Goal: Use online tool/utility: Utilize a website feature to perform a specific function

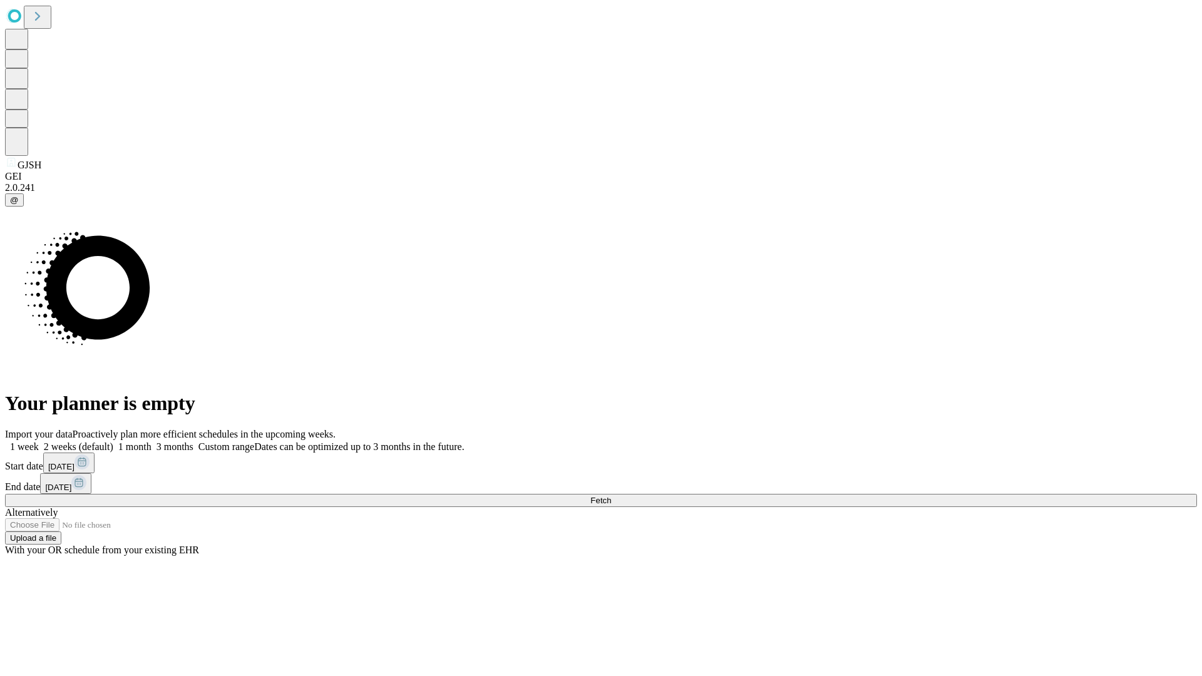
click at [611, 496] on span "Fetch" at bounding box center [601, 500] width 21 height 9
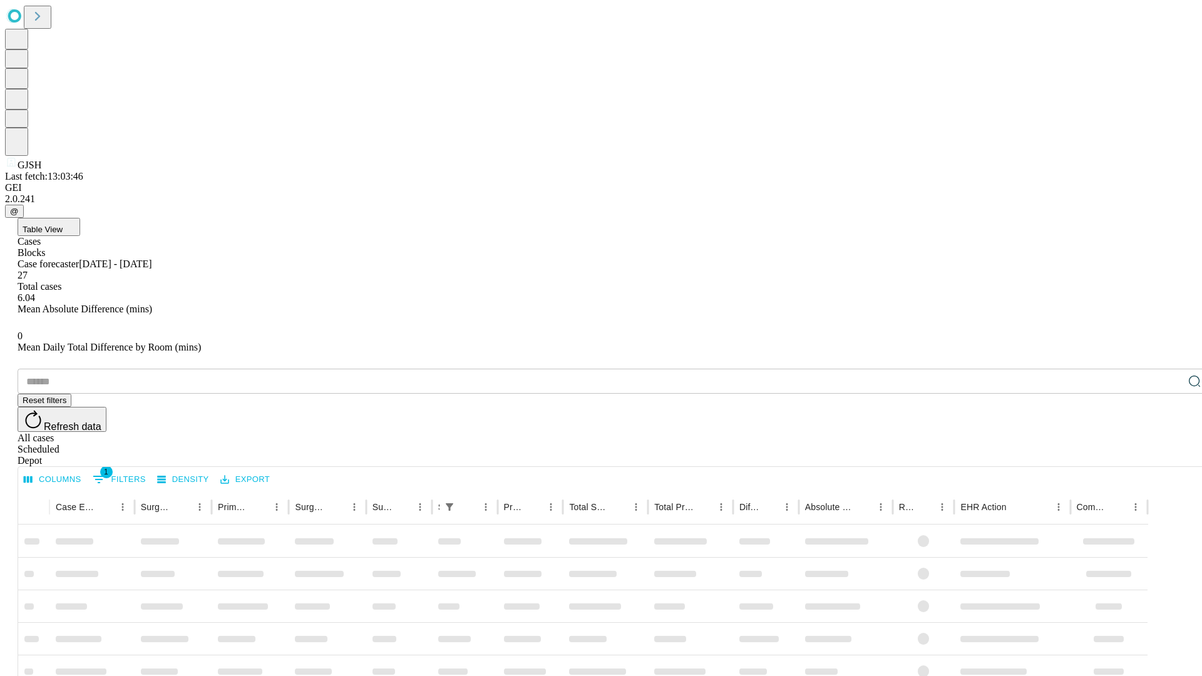
click at [63, 225] on span "Table View" at bounding box center [43, 229] width 40 height 9
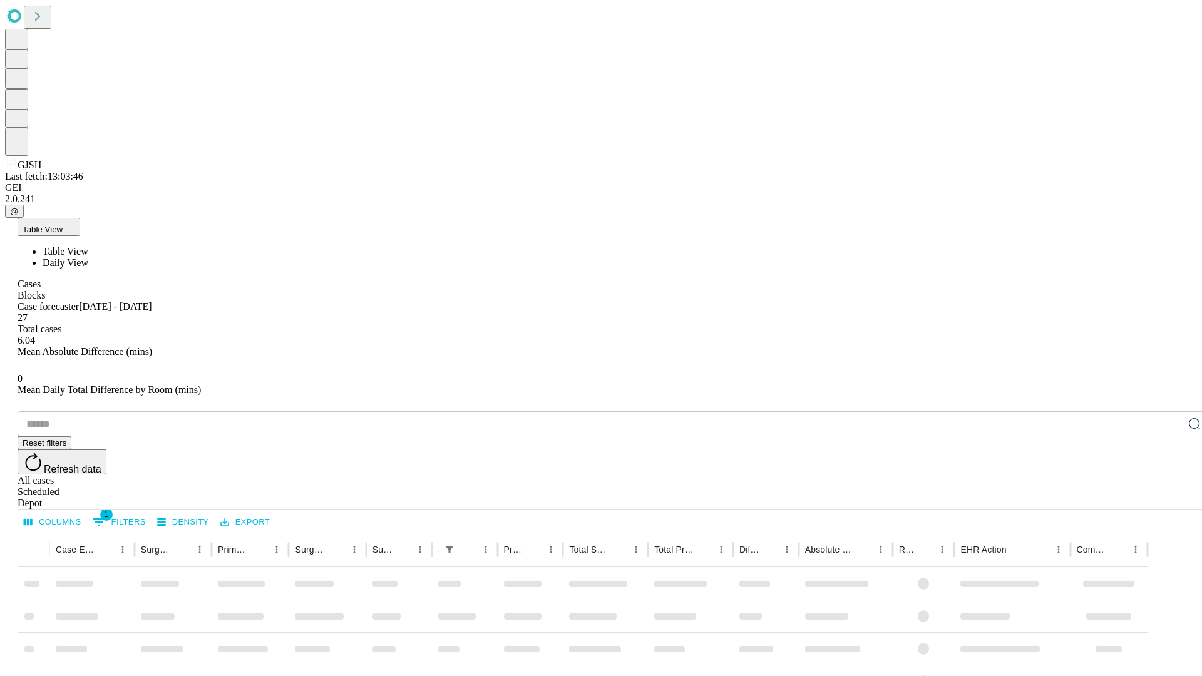
click at [88, 257] on span "Daily View" at bounding box center [66, 262] width 46 height 11
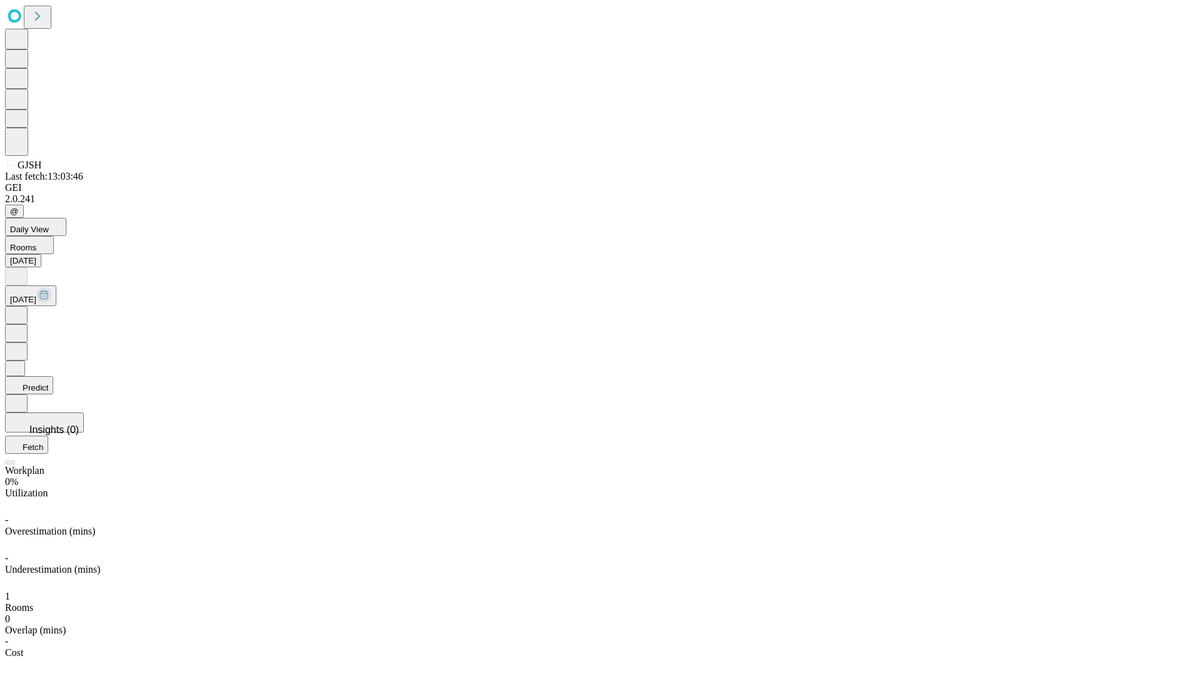
click at [53, 376] on button "Predict" at bounding box center [29, 385] width 48 height 18
